Goal: Information Seeking & Learning: Learn about a topic

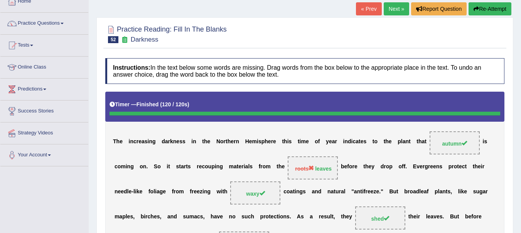
click at [394, 7] on link "Next »" at bounding box center [396, 8] width 25 height 13
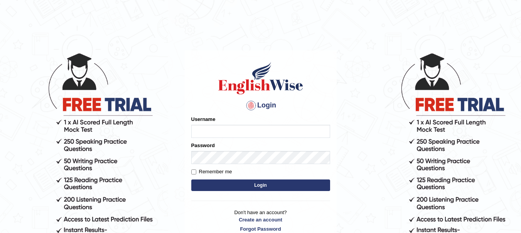
type input "yadwinder_online"
click at [230, 185] on button "Login" at bounding box center [260, 186] width 139 height 12
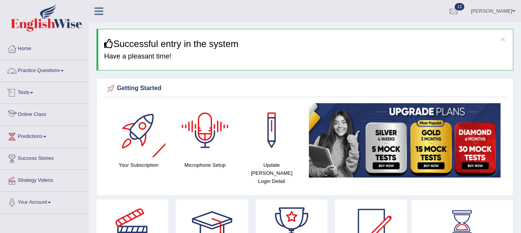
click at [57, 71] on link "Practice Questions" at bounding box center [44, 69] width 88 height 19
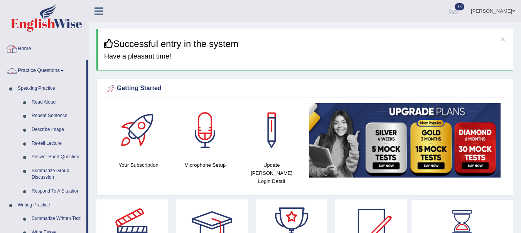
click at [39, 47] on link "Home" at bounding box center [44, 47] width 88 height 19
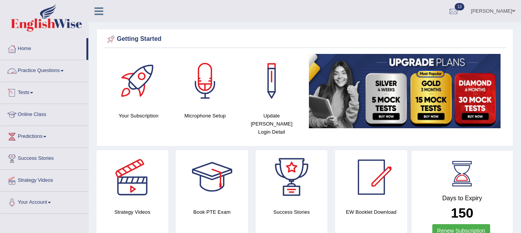
click at [37, 71] on link "Practice Questions" at bounding box center [44, 69] width 88 height 19
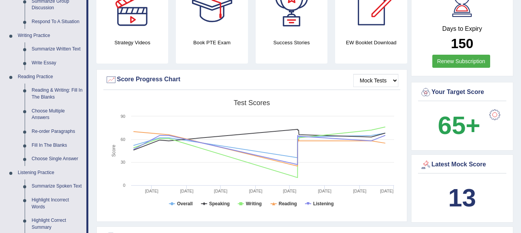
scroll to position [174, 0]
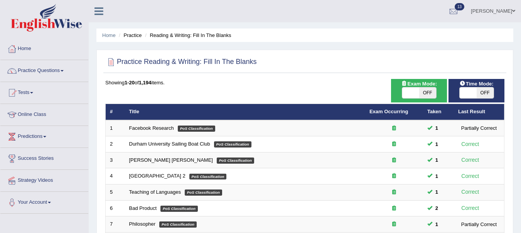
click at [429, 90] on span "OFF" at bounding box center [427, 93] width 17 height 11
checkbox input "true"
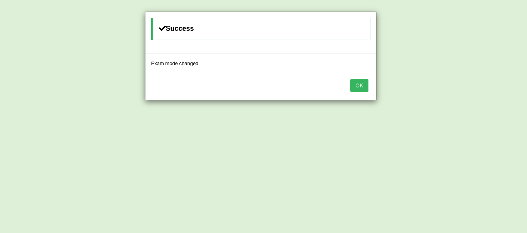
click at [361, 86] on button "OK" at bounding box center [359, 85] width 18 height 13
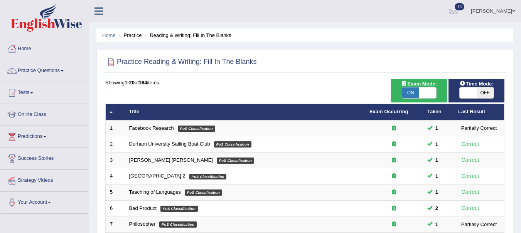
click at [481, 93] on span "OFF" at bounding box center [485, 93] width 17 height 11
checkbox input "true"
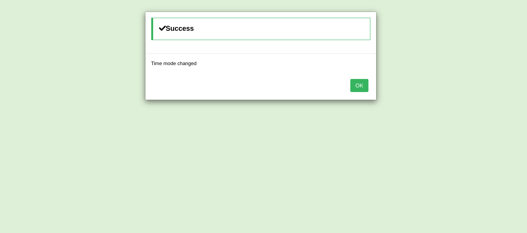
click at [358, 89] on button "OK" at bounding box center [359, 85] width 18 height 13
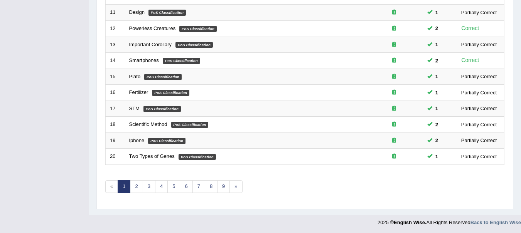
scroll to position [277, 0]
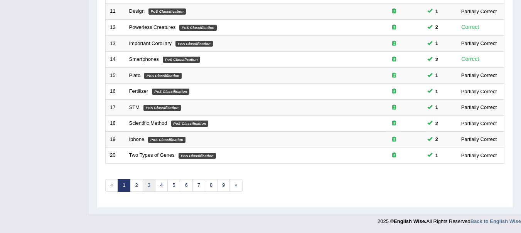
click at [150, 184] on link "3" at bounding box center [149, 185] width 13 height 13
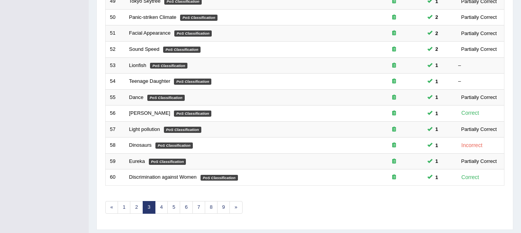
scroll to position [277, 0]
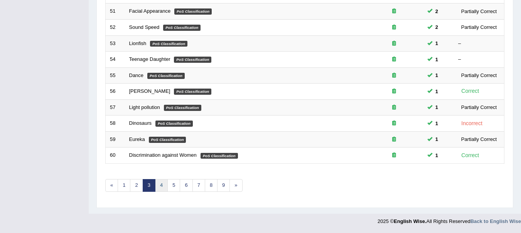
click at [163, 187] on link "4" at bounding box center [161, 185] width 13 height 13
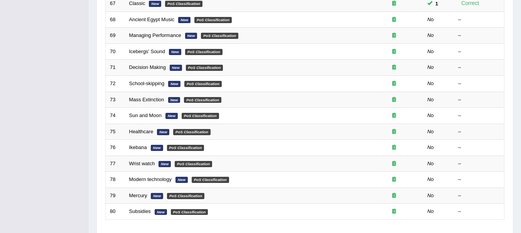
scroll to position [184, 0]
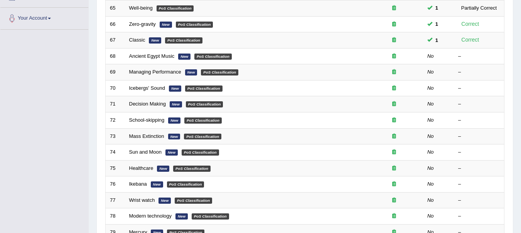
click at [156, 54] on link "Ancient Egypt Music" at bounding box center [152, 56] width 46 height 6
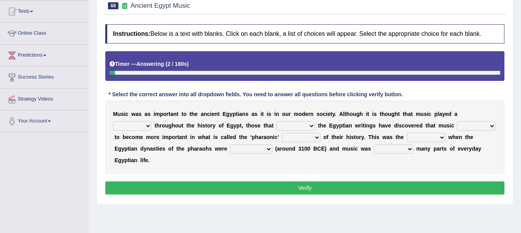
scroll to position [88, 0]
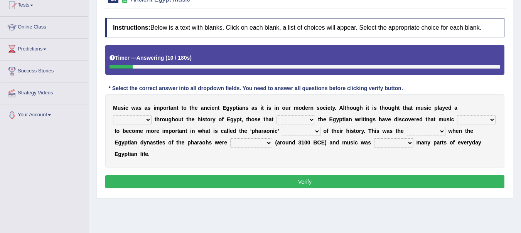
click at [144, 118] on select "role game response situation" at bounding box center [132, 119] width 39 height 9
select select "role"
click at [113, 115] on select "role game response situation" at bounding box center [132, 119] width 39 height 9
click at [310, 118] on select "need require confirm study" at bounding box center [295, 119] width 39 height 9
select select "confirm"
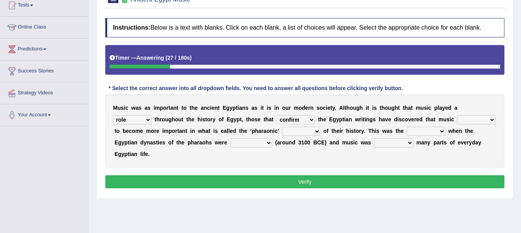
click at [276, 115] on select "need require confirm study" at bounding box center [295, 119] width 39 height 9
click at [488, 121] on select "predicted seemed like thought" at bounding box center [476, 119] width 39 height 9
select select "seemed"
click at [457, 115] on select "predicted seemed like thought" at bounding box center [476, 119] width 39 height 9
click at [317, 132] on select "period people place race" at bounding box center [301, 131] width 39 height 9
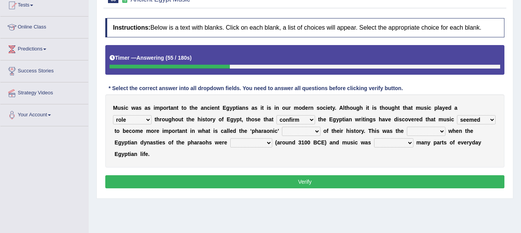
select select "place"
click at [282, 127] on select "period people place race" at bounding box center [301, 131] width 39 height 9
click at [444, 129] on select "result range time group" at bounding box center [426, 131] width 39 height 9
select select "time"
click at [407, 127] on select "result range time group" at bounding box center [426, 131] width 39 height 9
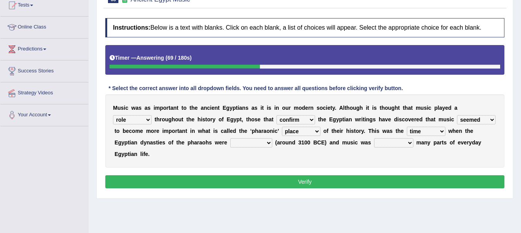
click at [266, 145] on select "contributed established constructed raised" at bounding box center [251, 142] width 42 height 9
select select "established"
click at [230, 138] on select "contributed established constructed raised" at bounding box center [251, 142] width 42 height 9
click at [408, 142] on select "found at found found from found in" at bounding box center [393, 142] width 39 height 9
select select "found in"
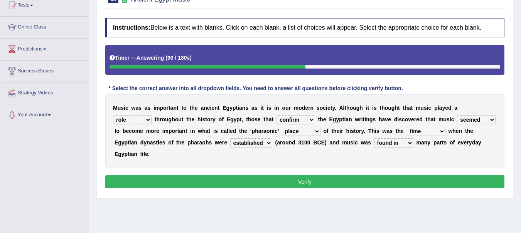
click at [374, 138] on select "found at found found from found in" at bounding box center [393, 142] width 39 height 9
click at [270, 180] on button "Verify" at bounding box center [304, 181] width 399 height 13
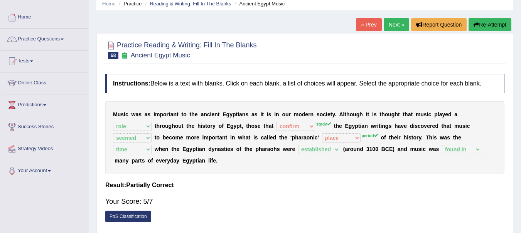
scroll to position [0, 0]
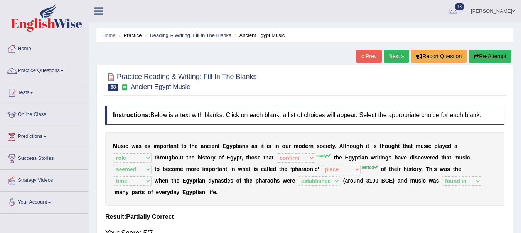
click at [391, 59] on link "Next »" at bounding box center [396, 56] width 25 height 13
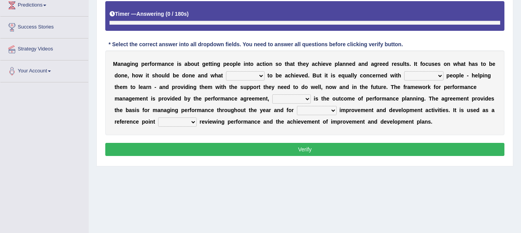
scroll to position [140, 0]
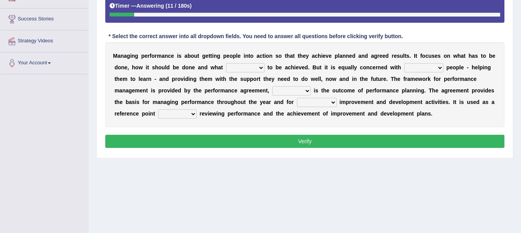
click at [260, 69] on select "is need must requires" at bounding box center [245, 67] width 39 height 9
select select "need"
click at [226, 63] on select "is need must requires" at bounding box center [245, 67] width 39 height 9
click at [438, 67] on select "developing evaluating recruiting alerting" at bounding box center [423, 67] width 39 height 9
select select "recruiting"
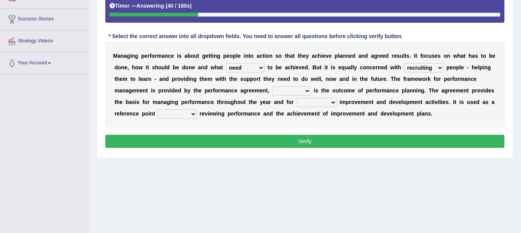
click at [404, 63] on select "developing evaluating recruiting alerting" at bounding box center [423, 67] width 39 height 9
click at [308, 91] on select "what this which of which" at bounding box center [291, 90] width 39 height 9
select select "which"
click at [272, 86] on select "what this which of which" at bounding box center [291, 90] width 39 height 9
click at [331, 104] on select "guiding reassuring heralding concluding" at bounding box center [317, 102] width 40 height 9
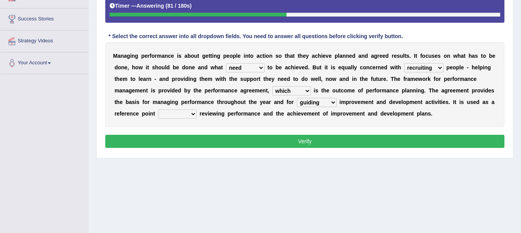
click at [297, 98] on select "guiding reassuring heralding concluding" at bounding box center [317, 102] width 40 height 9
click at [330, 104] on select "guiding reassuring heralding concluding" at bounding box center [317, 102] width 40 height 9
select select "concluding"
click at [297, 98] on select "guiding reassuring heralding concluding" at bounding box center [317, 102] width 40 height 9
click at [190, 111] on select "when as until since" at bounding box center [177, 114] width 39 height 9
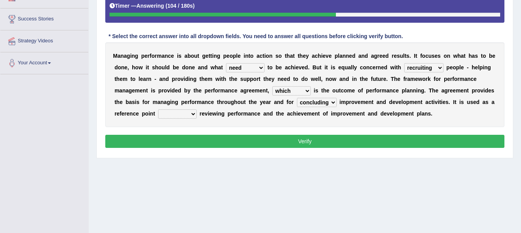
select select "as"
click at [158, 110] on select "when as until since" at bounding box center [177, 114] width 39 height 9
click at [333, 104] on select "guiding reassuring heralding concluding" at bounding box center [317, 102] width 40 height 9
select select "heralding"
click at [297, 98] on select "guiding reassuring heralding concluding" at bounding box center [317, 102] width 40 height 9
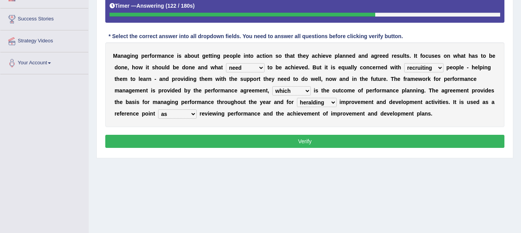
click at [325, 139] on button "Verify" at bounding box center [304, 141] width 399 height 13
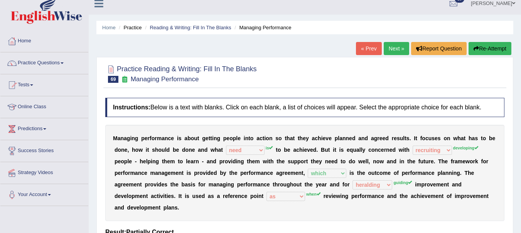
scroll to position [0, 0]
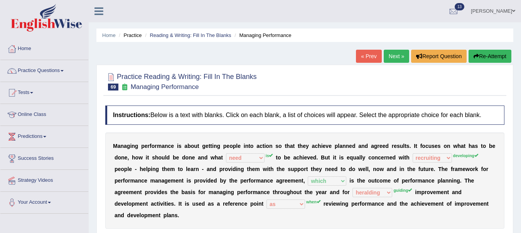
click at [489, 54] on button "Re-Attempt" at bounding box center [490, 56] width 43 height 13
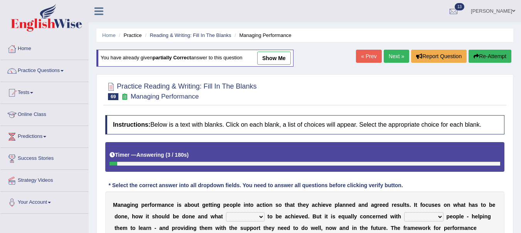
click at [51, 75] on link "Practice Questions" at bounding box center [44, 69] width 88 height 19
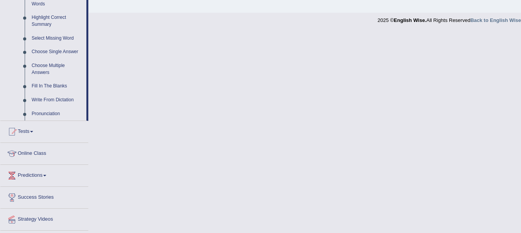
click at [33, 132] on span at bounding box center [31, 132] width 3 height 2
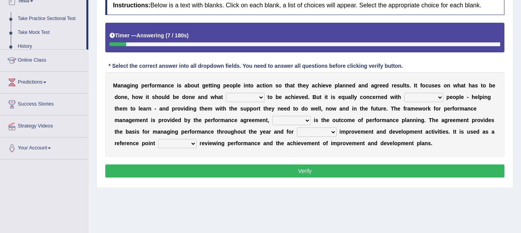
scroll to position [92, 0]
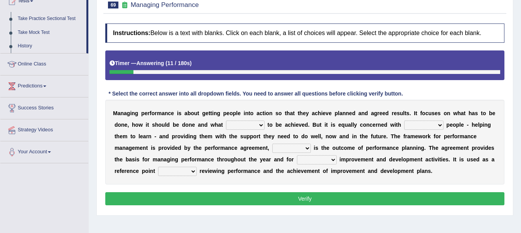
click at [58, 20] on link "Take Practice Sectional Test" at bounding box center [50, 19] width 72 height 14
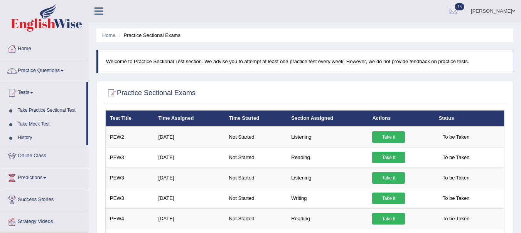
click at [392, 158] on link "Take it" at bounding box center [388, 158] width 33 height 12
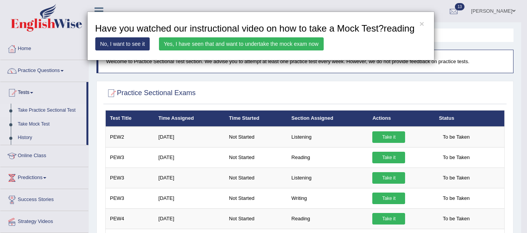
click at [242, 44] on link "Yes, I have seen that and want to undertake the mock exam now" at bounding box center [241, 43] width 165 height 13
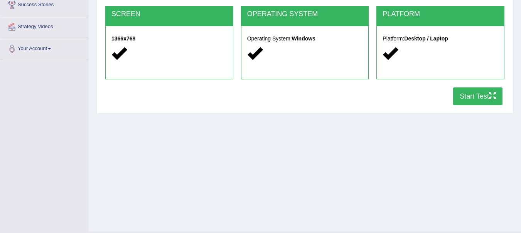
scroll to position [151, 0]
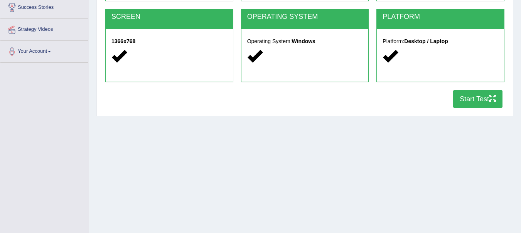
click at [478, 100] on button "Start Test" at bounding box center [477, 99] width 49 height 18
